Goal: Task Accomplishment & Management: Manage account settings

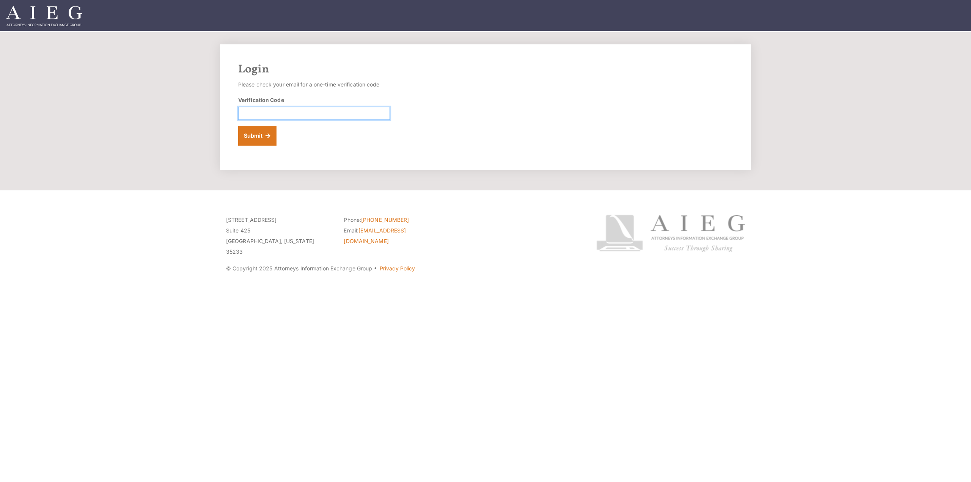
click at [272, 115] on input "Verification Code" at bounding box center [314, 113] width 152 height 13
type input "115373"
click at [251, 134] on button "Submit" at bounding box center [257, 136] width 38 height 20
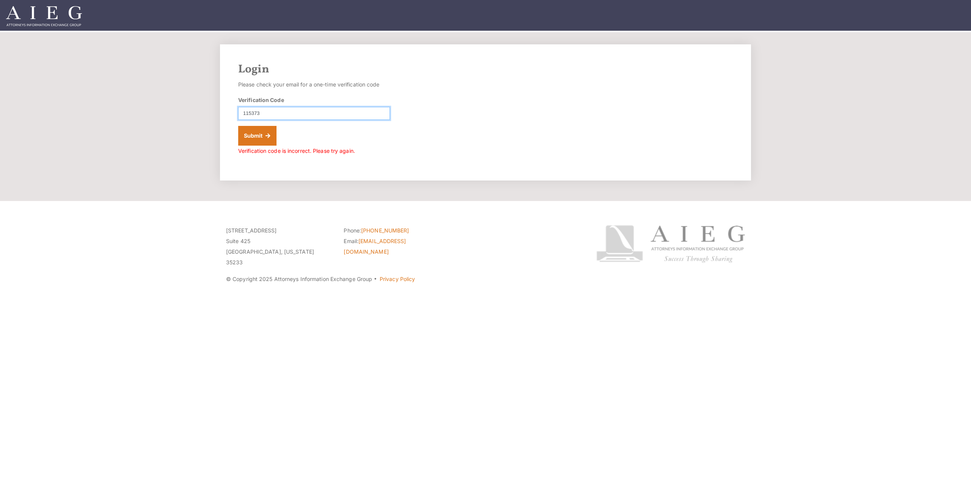
click at [267, 113] on input "115373" at bounding box center [314, 113] width 152 height 13
type input "115473"
click at [263, 138] on button "Submit" at bounding box center [257, 136] width 38 height 20
